Goal: Information Seeking & Learning: Learn about a topic

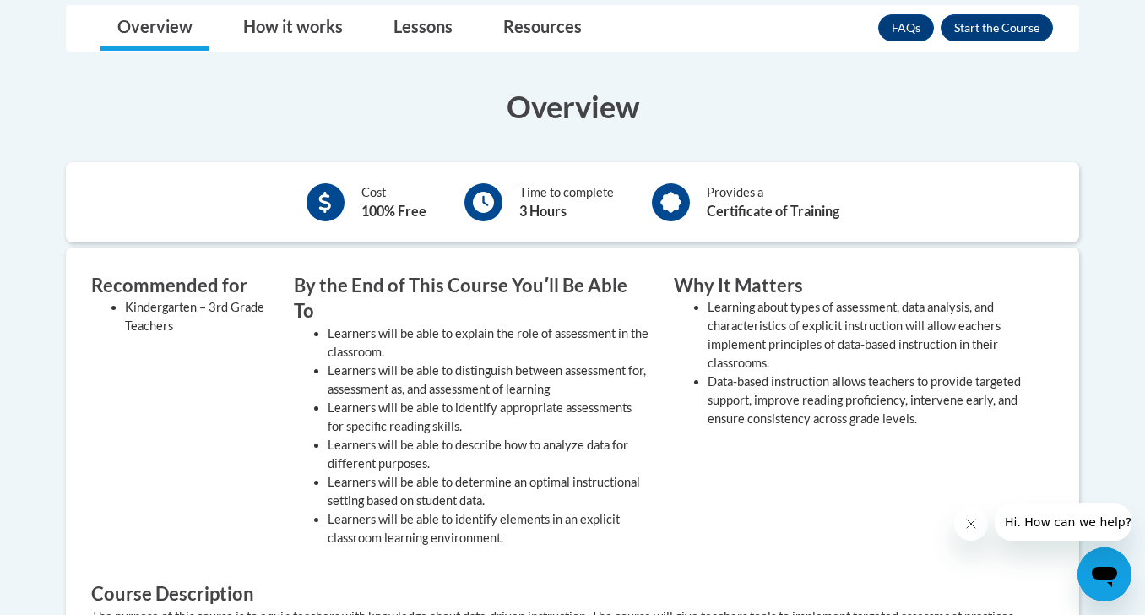
scroll to position [463, 0]
click at [995, 28] on button "Enroll" at bounding box center [996, 28] width 112 height 27
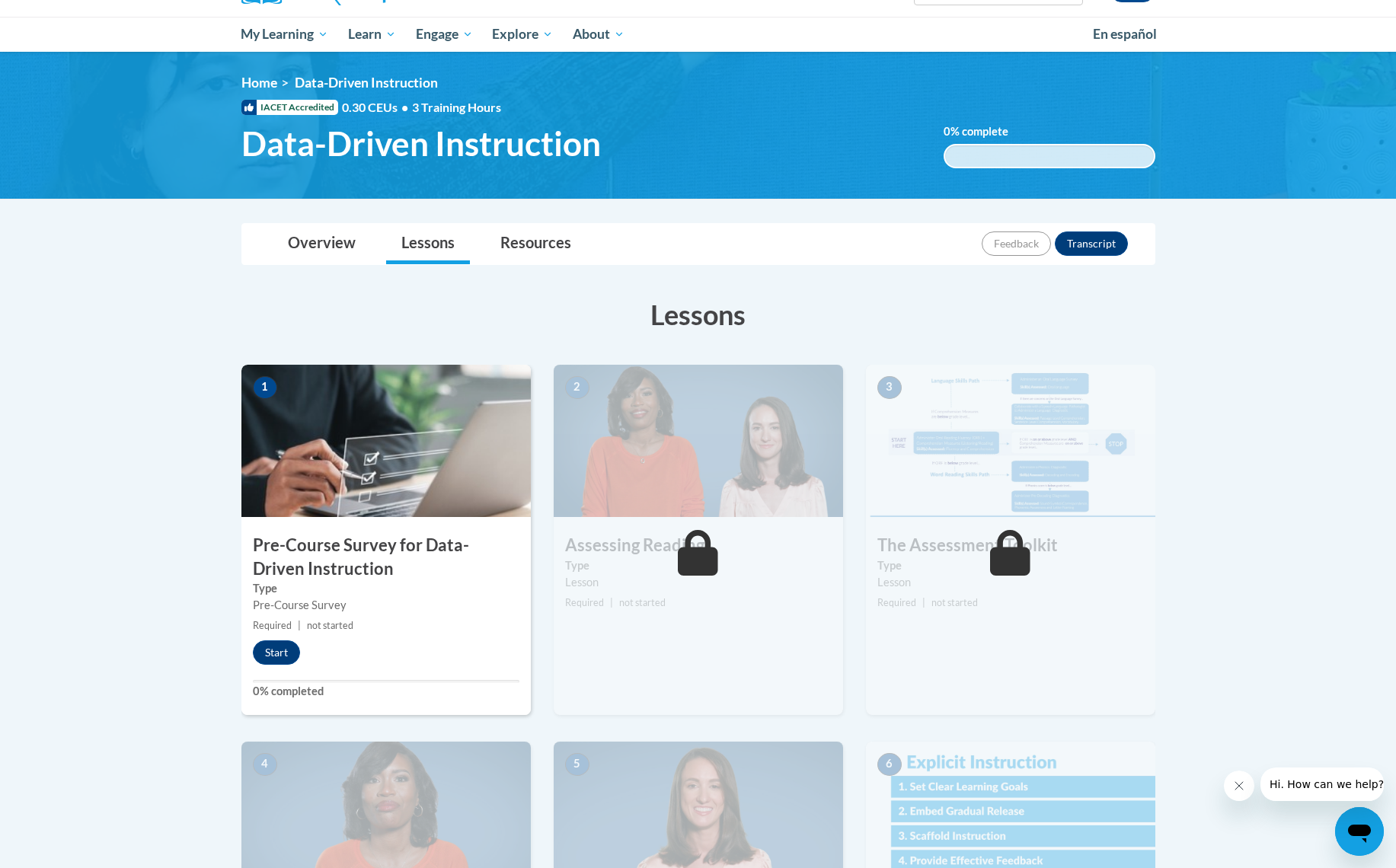
scroll to position [179, 0]
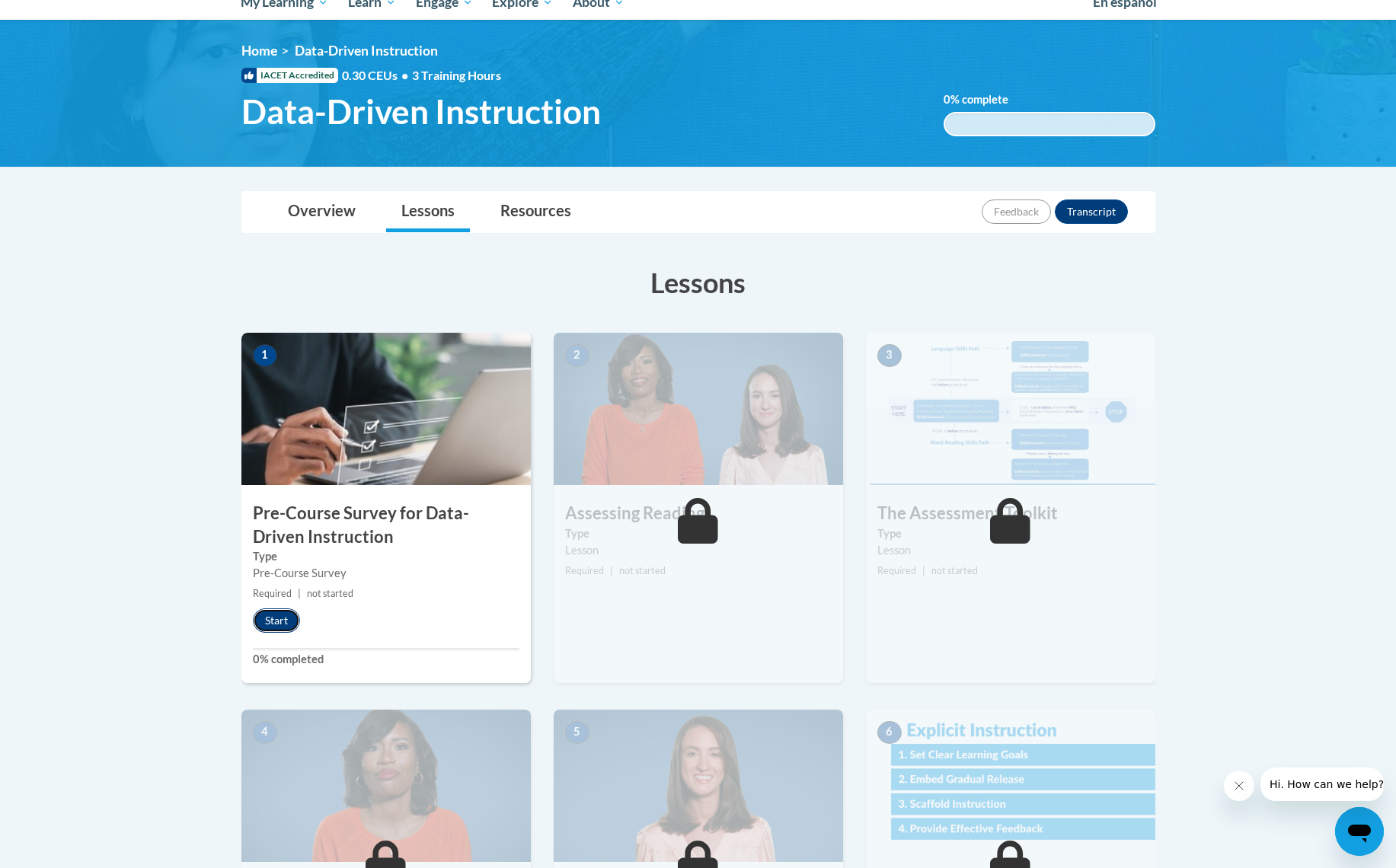
click at [276, 554] on button "Start" at bounding box center [276, 621] width 47 height 24
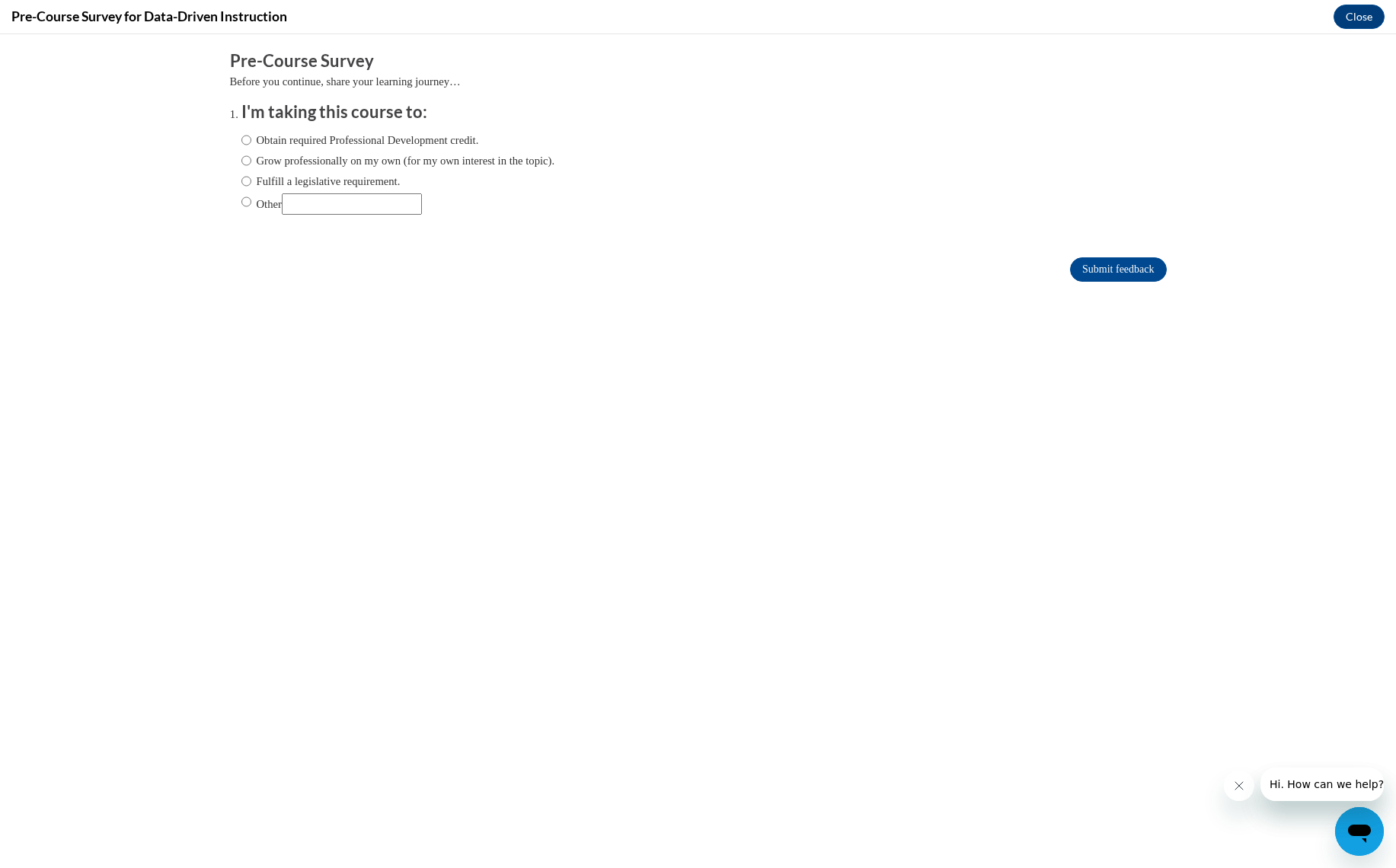
scroll to position [0, 0]
click at [245, 142] on input "Obtain required Professional Development credit." at bounding box center [246, 140] width 10 height 17
radio input "true"
click at [1032, 272] on input "Submit feedback" at bounding box center [1118, 269] width 96 height 24
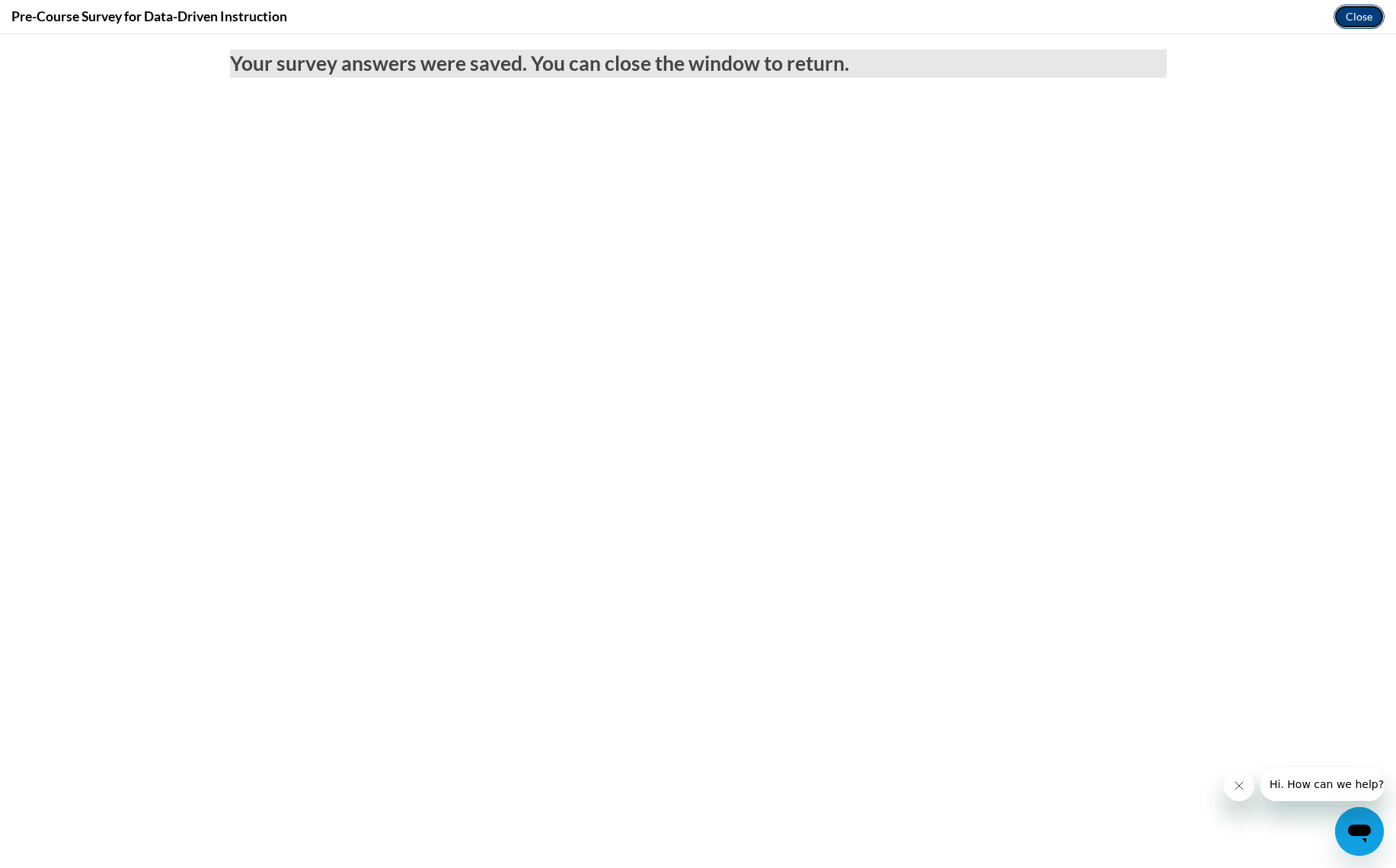
click at [1032, 20] on button "Close" at bounding box center [1359, 16] width 51 height 24
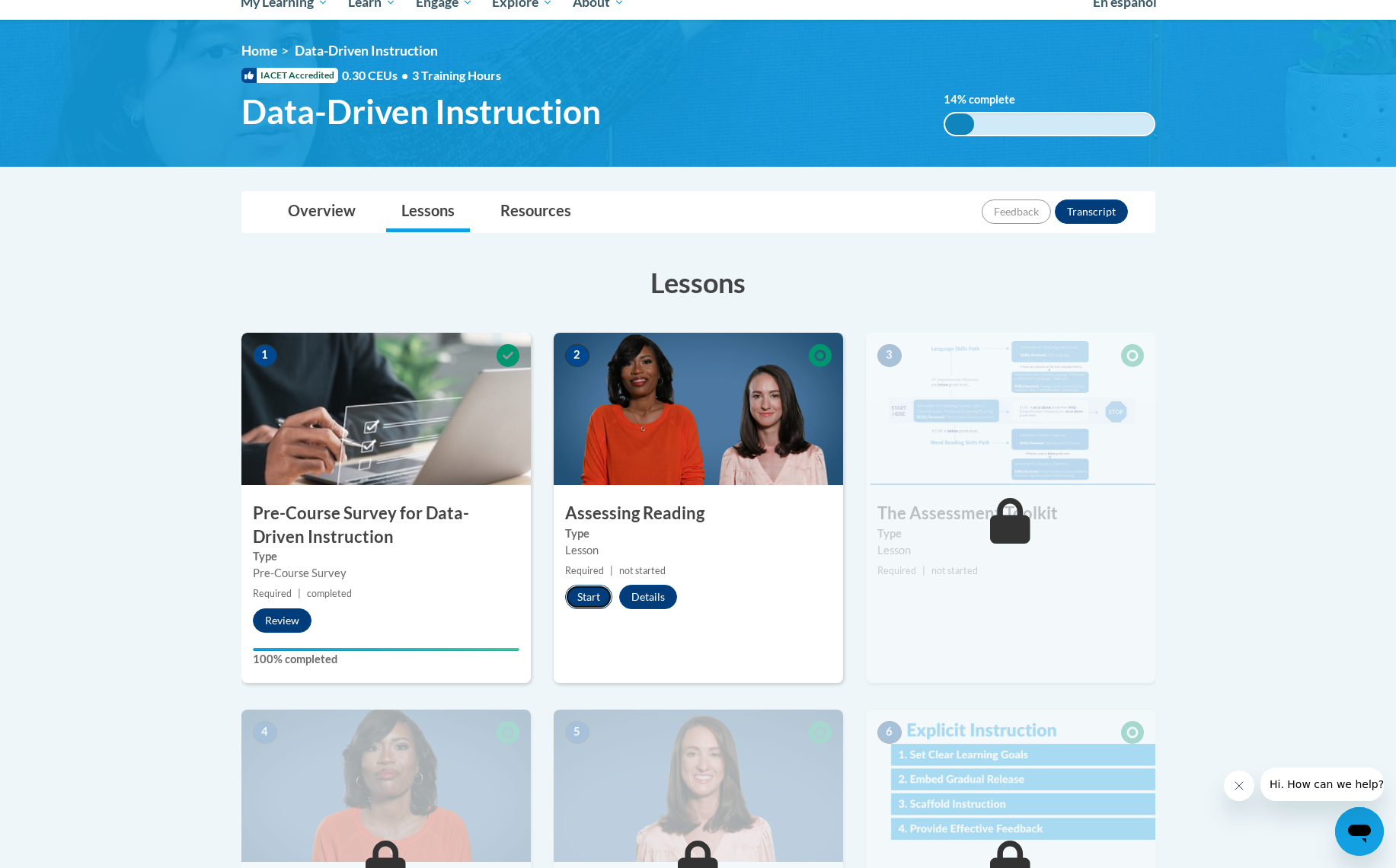
click at [584, 554] on button "Start" at bounding box center [588, 596] width 47 height 24
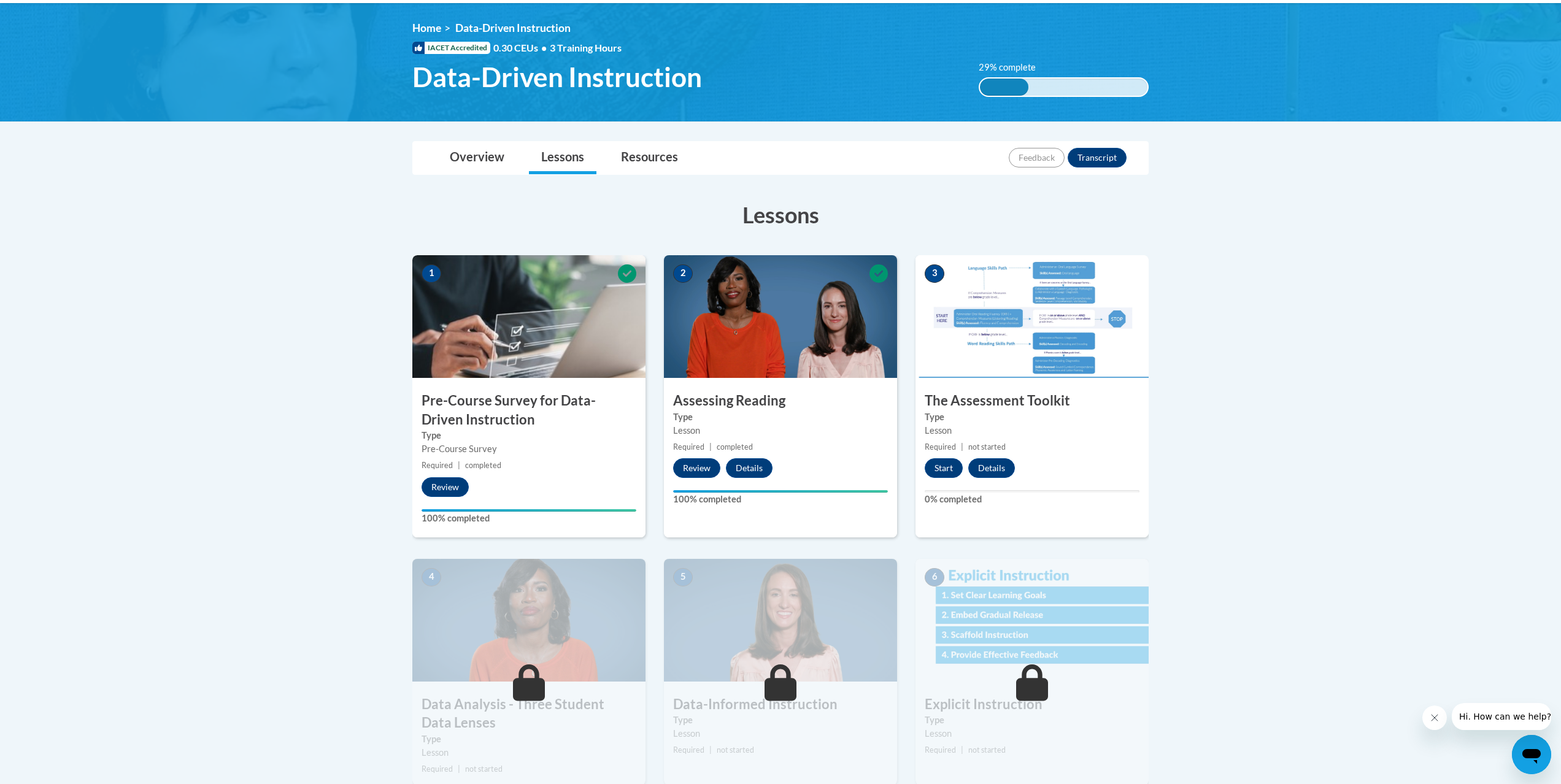
scroll to position [200, 0]
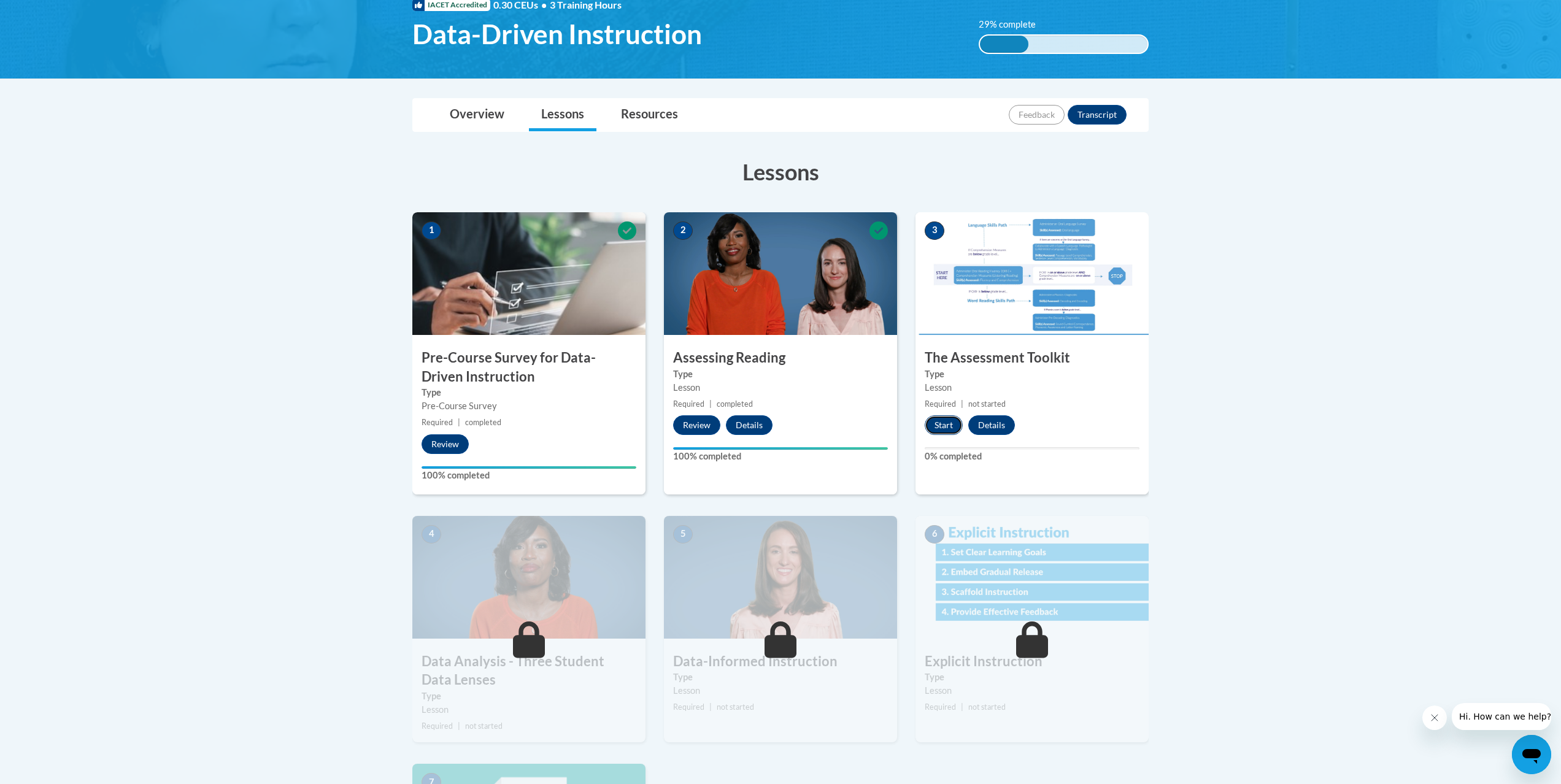
click at [942, 426] on button "Start" at bounding box center [943, 425] width 38 height 20
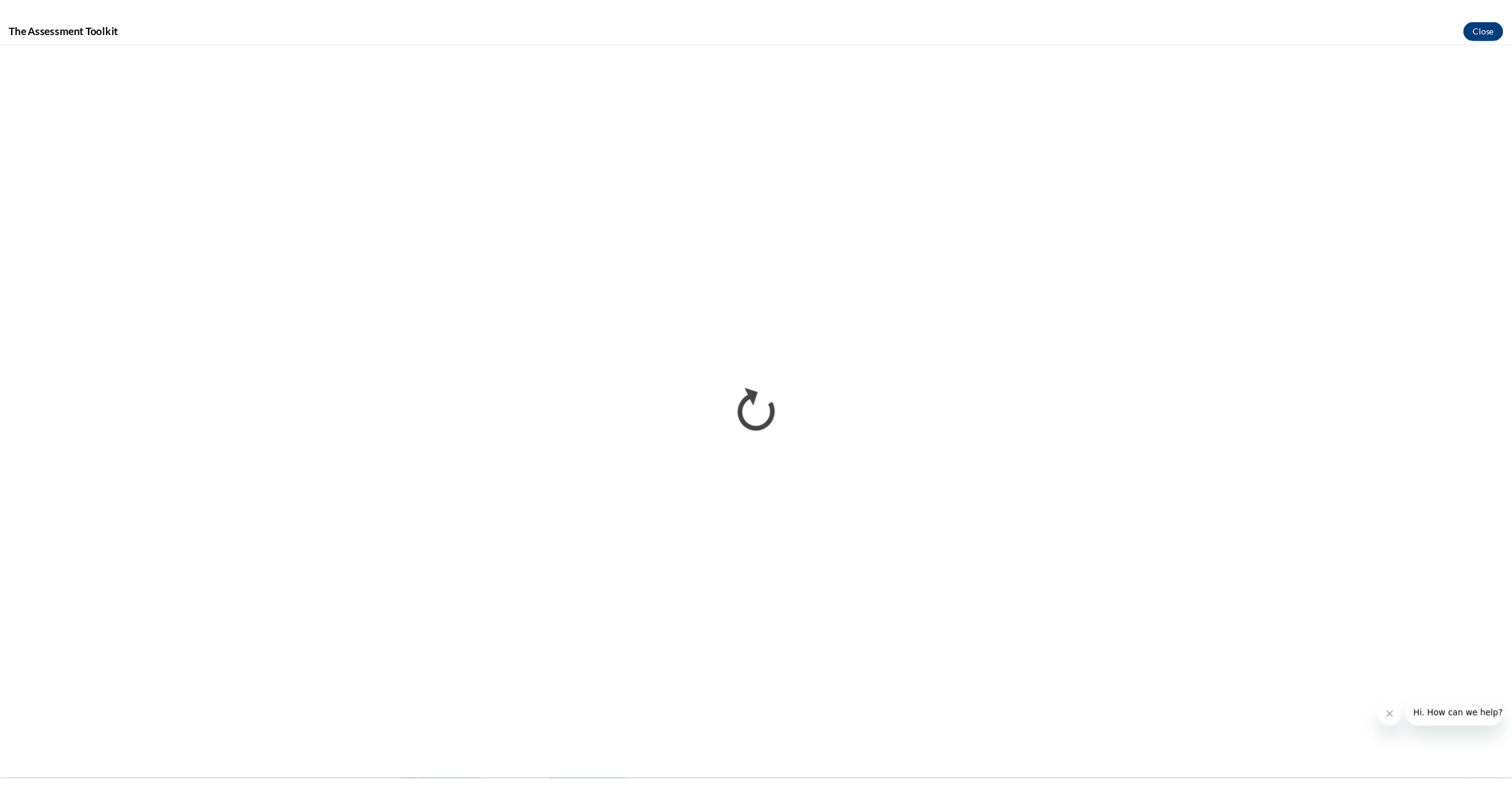
scroll to position [0, 0]
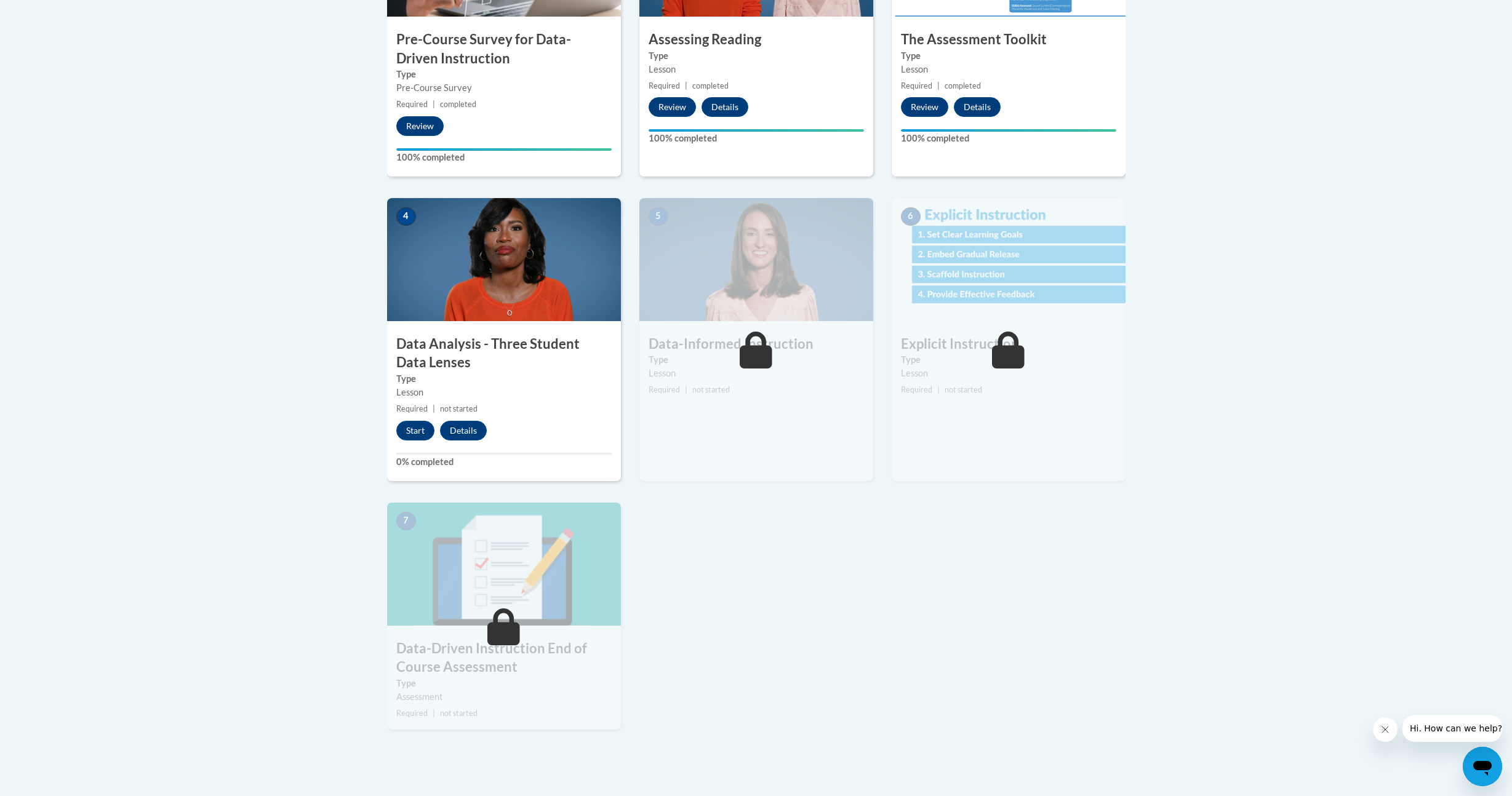
scroll to position [522, 0]
